Goal: Obtain resource: Download file/media

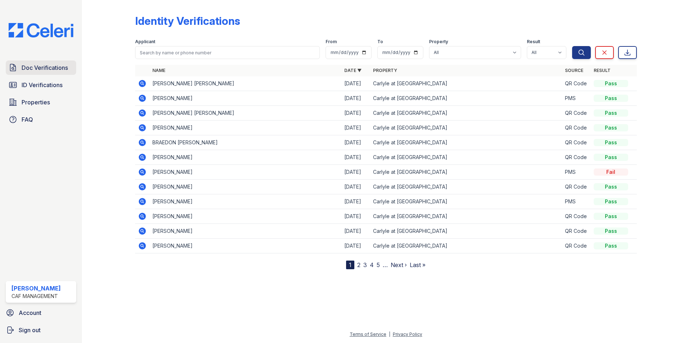
click at [52, 69] on span "Doc Verifications" at bounding box center [45, 67] width 46 height 9
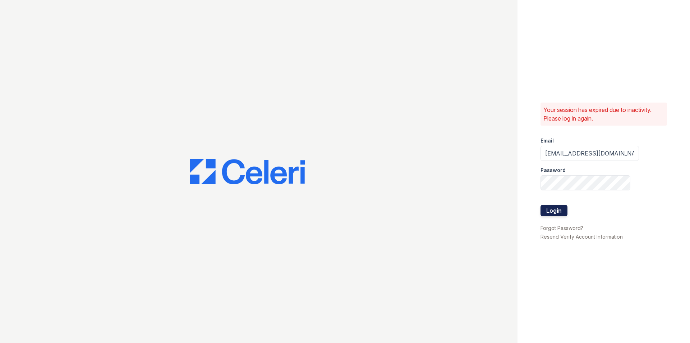
click at [548, 208] on button "Login" at bounding box center [554, 211] width 27 height 12
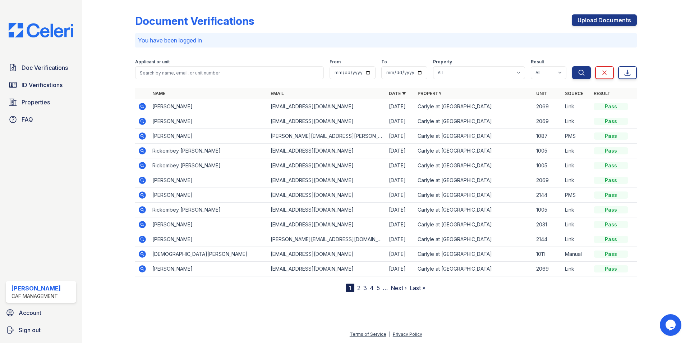
click at [142, 107] on icon at bounding box center [142, 106] width 2 height 2
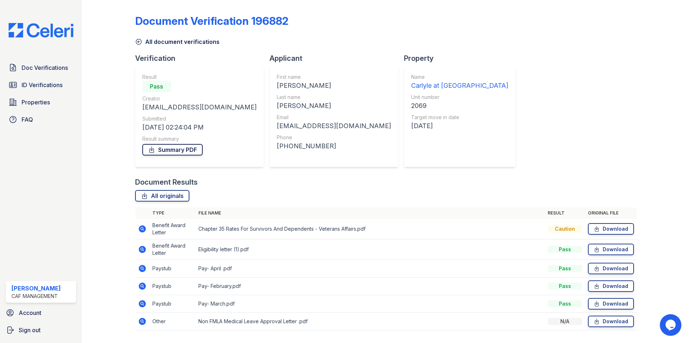
click at [184, 153] on link "Summary PDF" at bounding box center [172, 150] width 60 height 12
click at [181, 151] on link "Summary PDF" at bounding box center [172, 150] width 60 height 12
